Goal: Ask a question: Seek information or help from site administrators or community

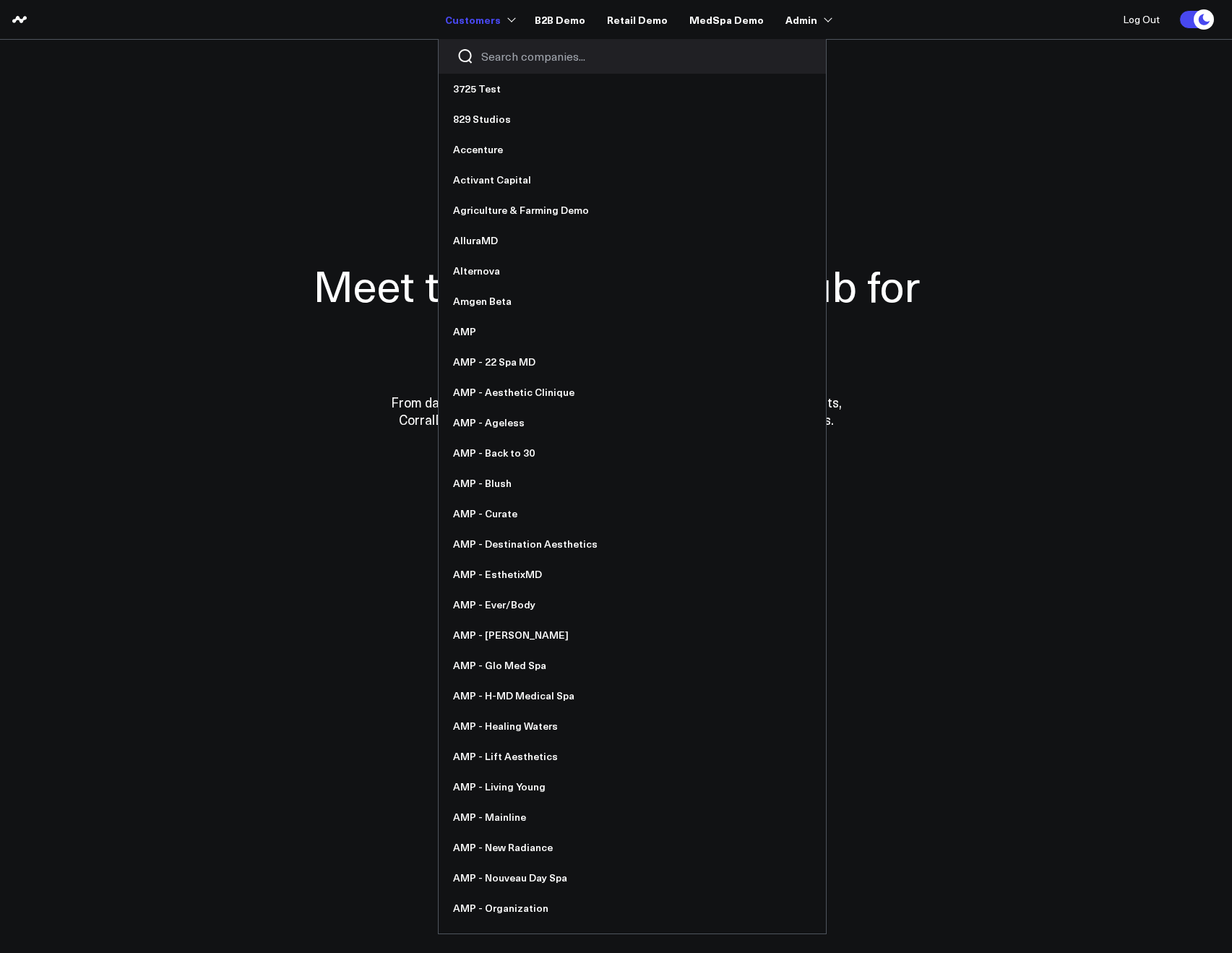
click at [492, 50] on div at bounding box center [632, 56] width 387 height 35
click at [498, 55] on input "Search companies input" at bounding box center [645, 56] width 326 height 16
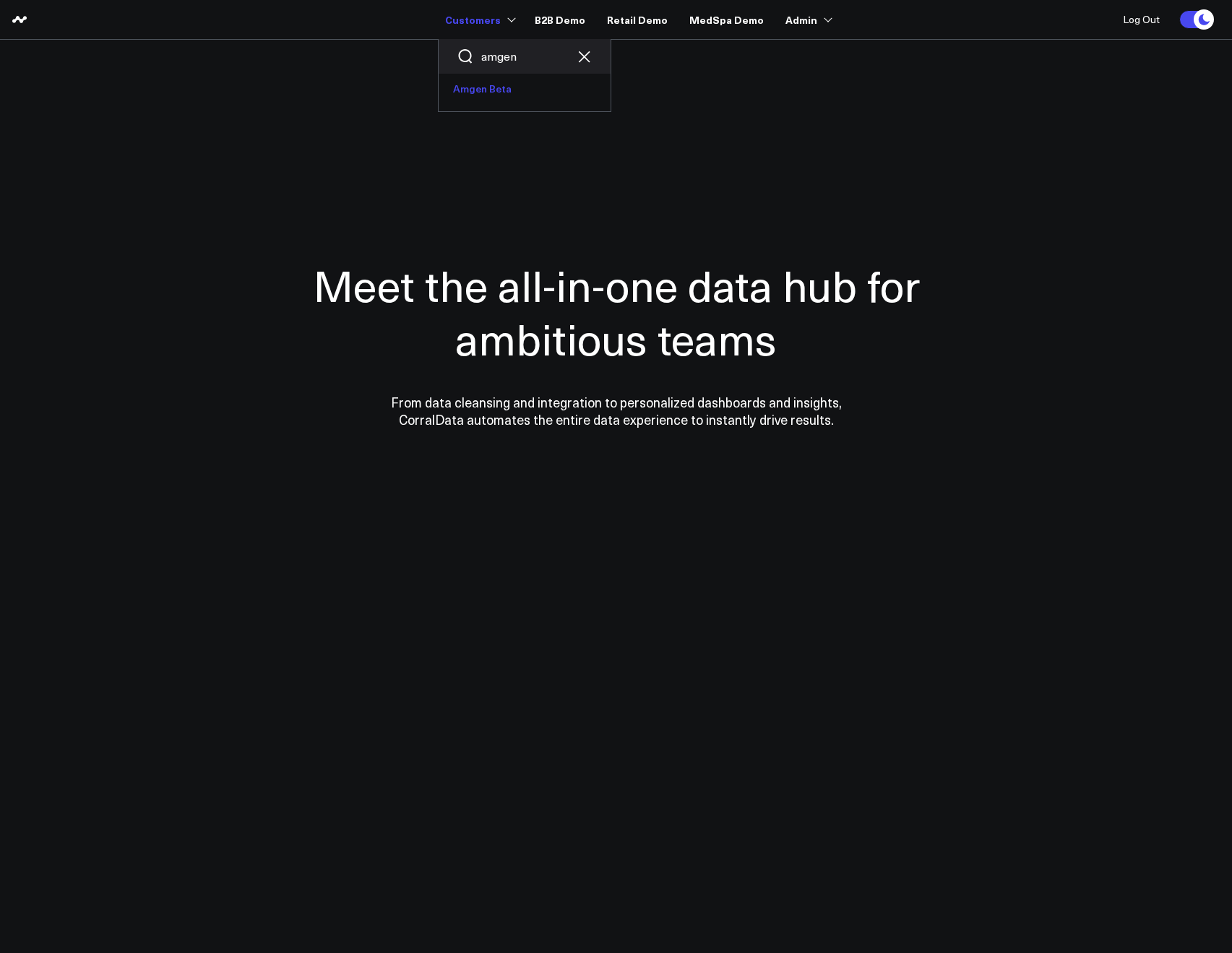
type input "amgen"
click at [491, 92] on link "Amgen Beta" at bounding box center [525, 89] width 172 height 30
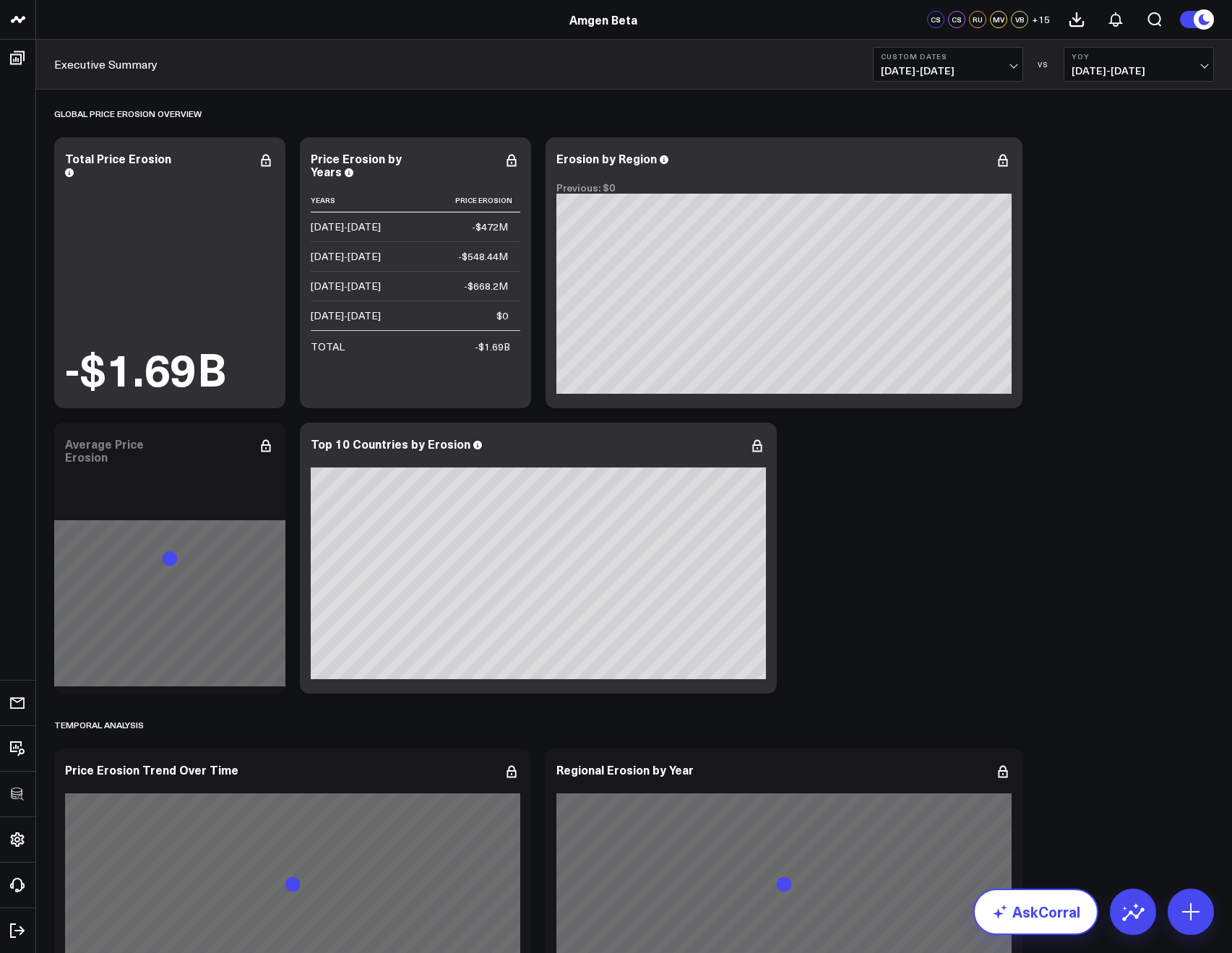
click at [1011, 905] on link "AskCorral" at bounding box center [1036, 911] width 125 height 46
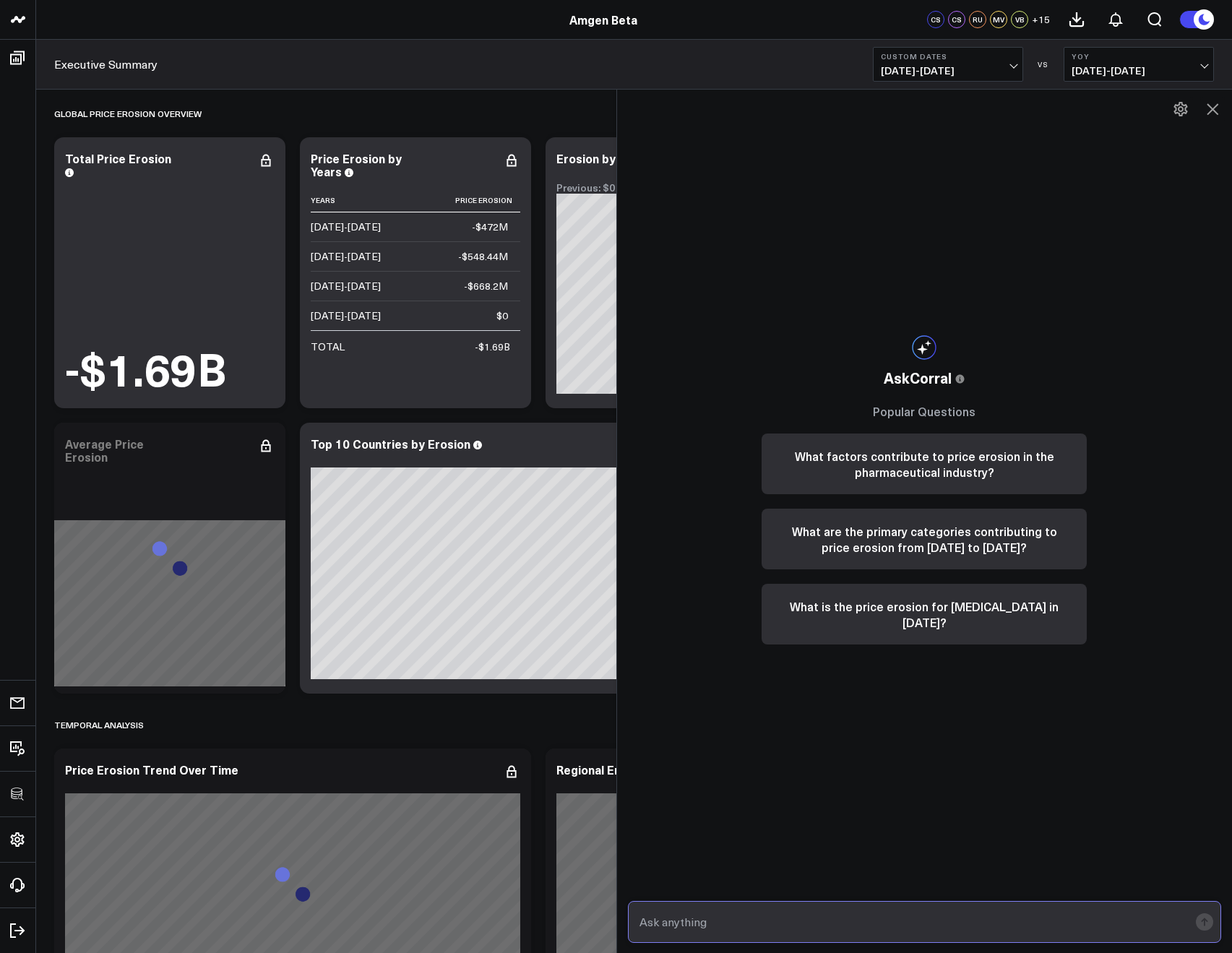
click at [741, 932] on input "text" at bounding box center [913, 922] width 554 height 26
paste input "What is the total price erosion in Germany?"
type input "What is the total price erosion in Germany?"
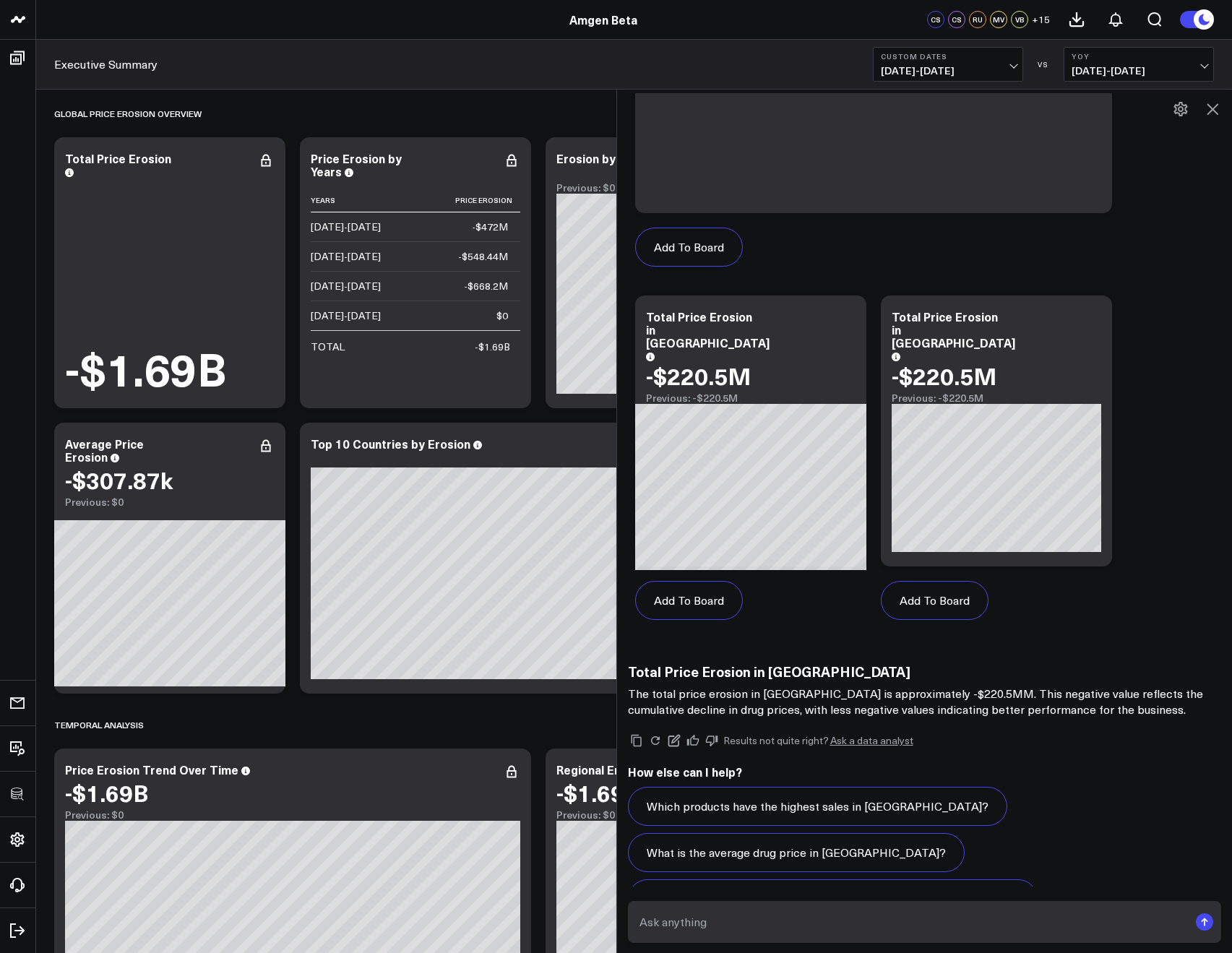
click at [1202, 107] on button at bounding box center [1213, 109] width 24 height 24
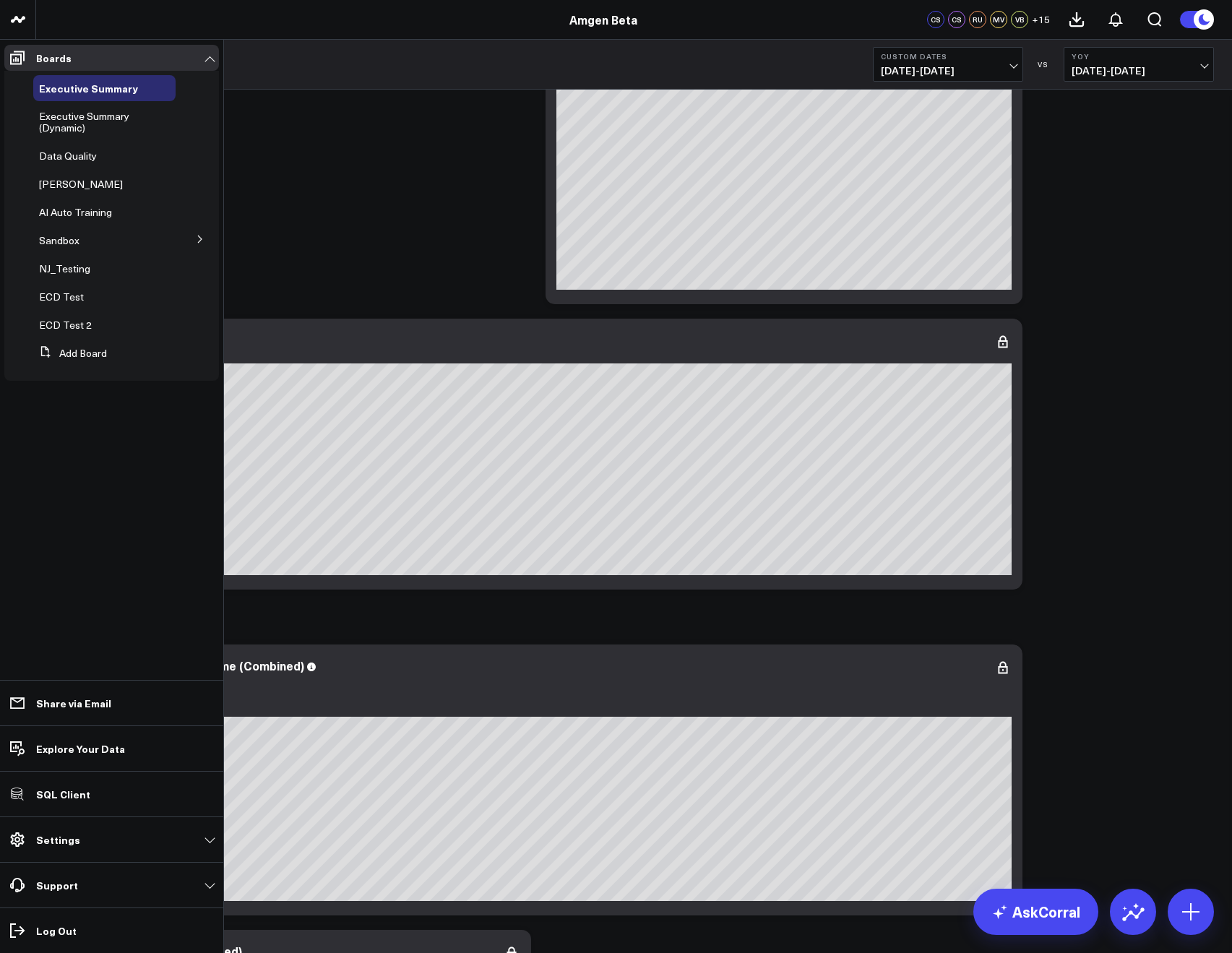
scroll to position [1615, 0]
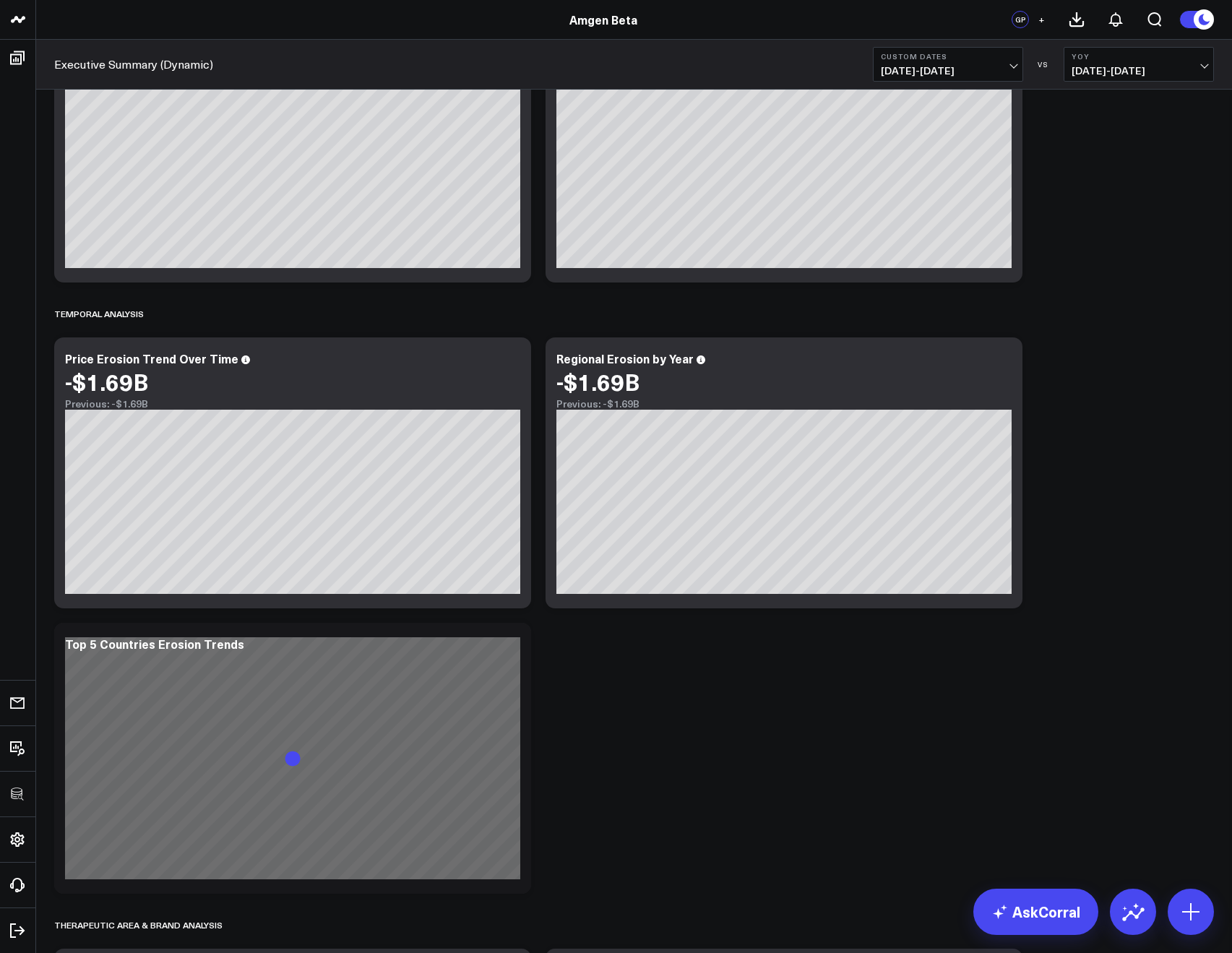
scroll to position [1314, 0]
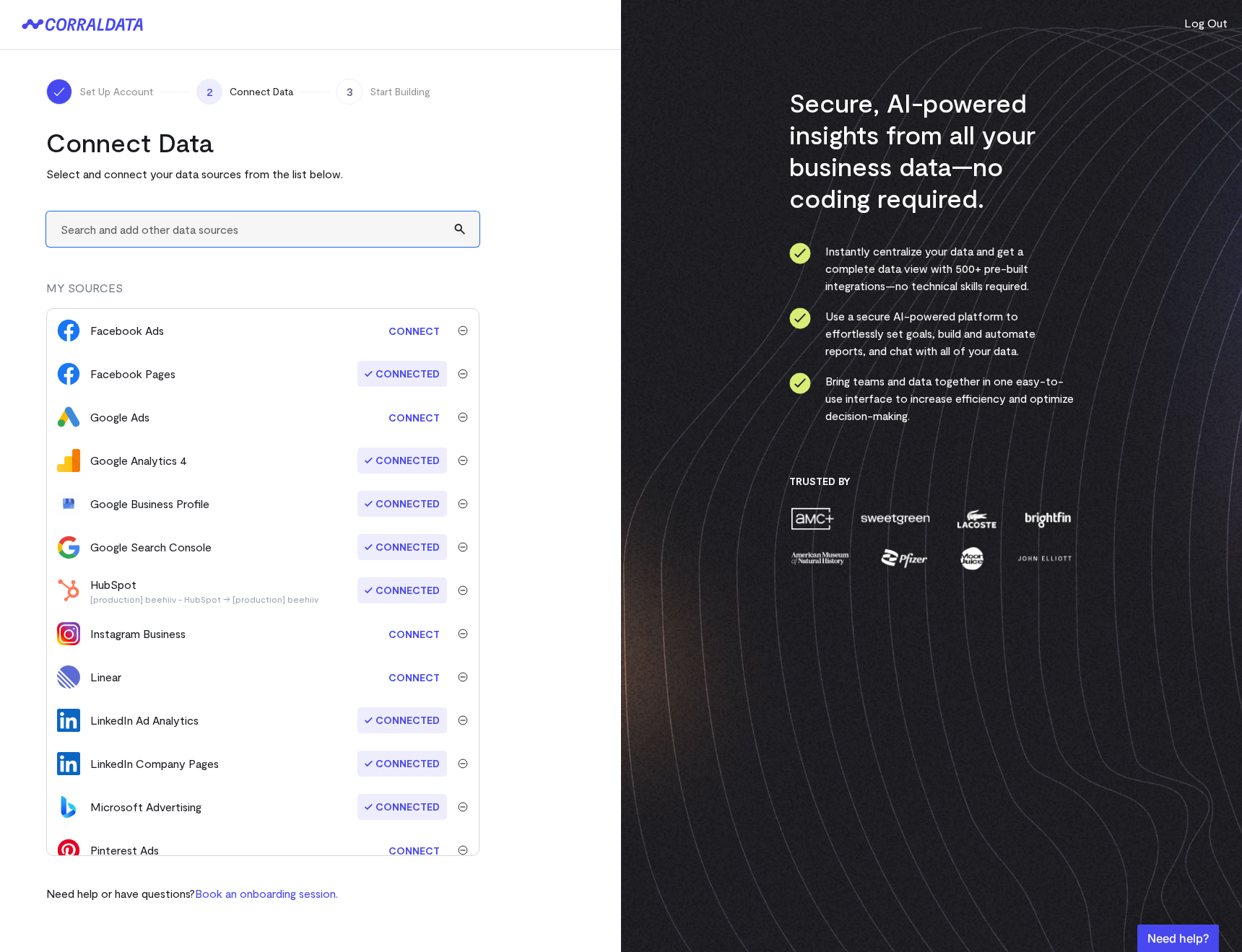
click at [267, 211] on input "text" at bounding box center [263, 229] width 433 height 36
type input "b"
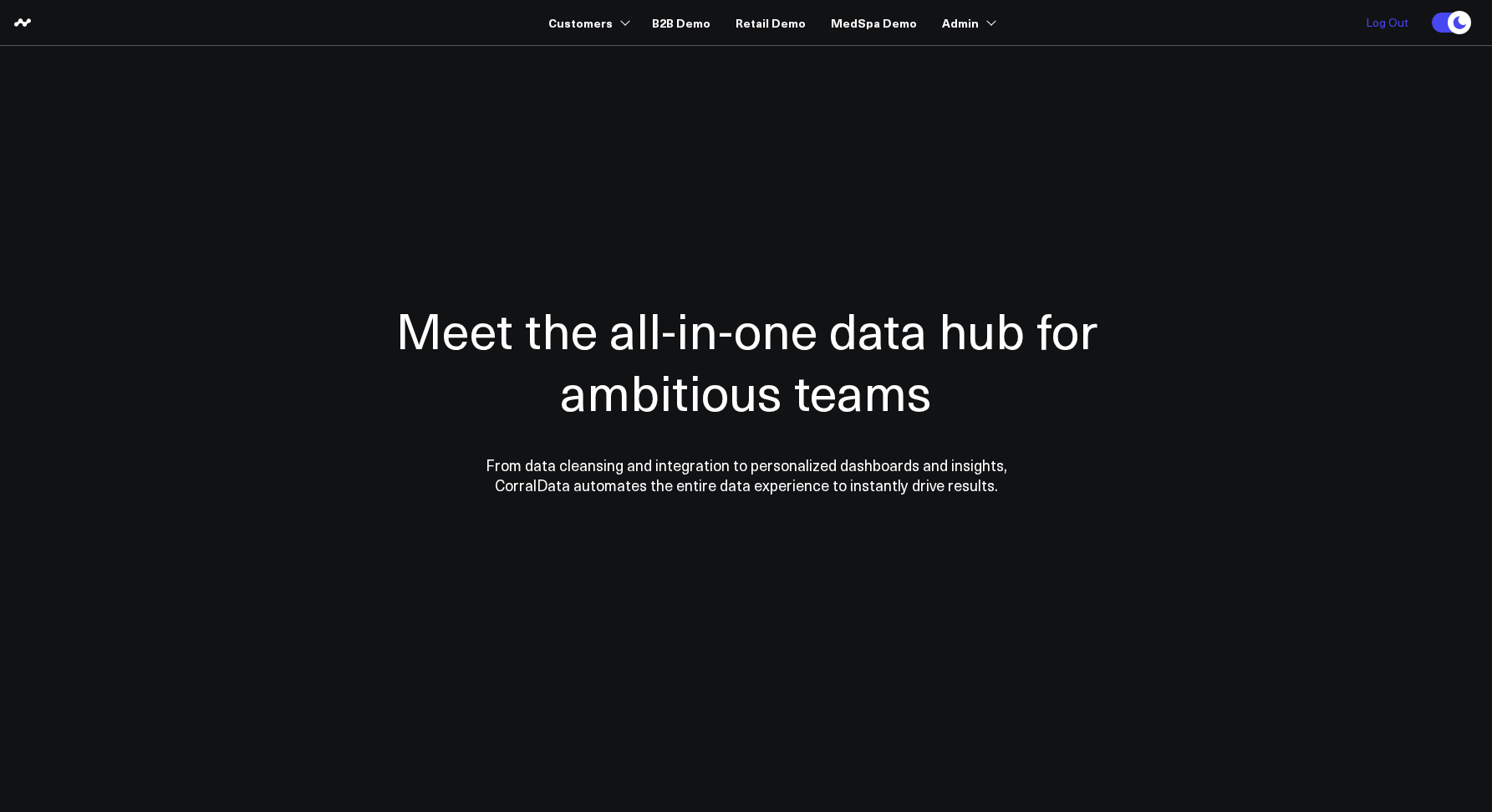
click at [1368, 33] on link "Log Out" at bounding box center [1387, 22] width 76 height 45
